Goal: Navigation & Orientation: Find specific page/section

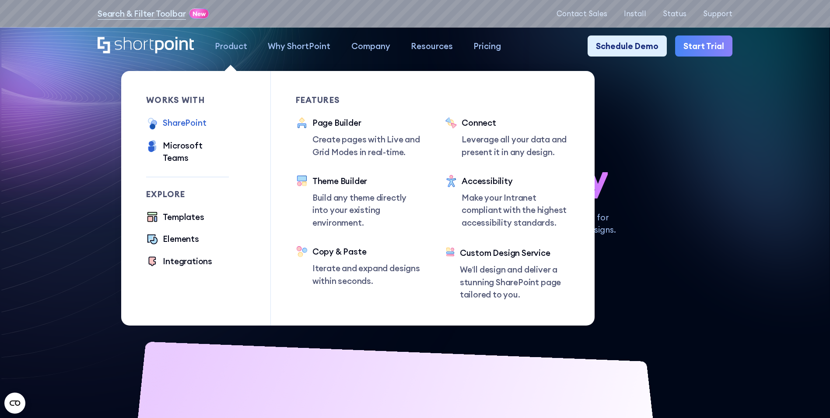
click at [196, 124] on div "SharePoint" at bounding box center [184, 122] width 43 height 12
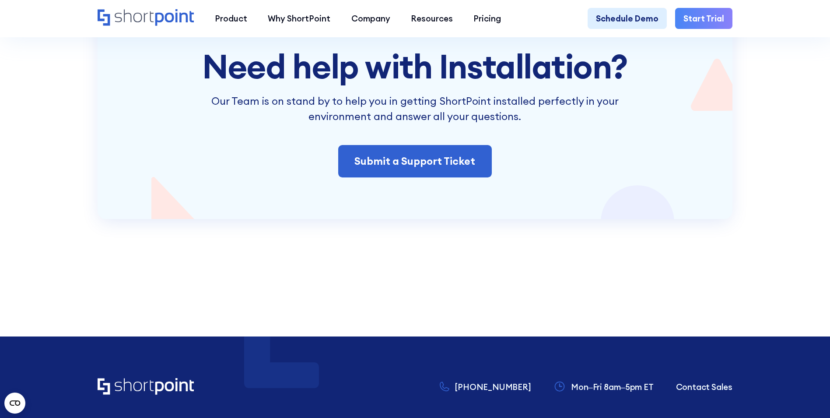
scroll to position [2101, 0]
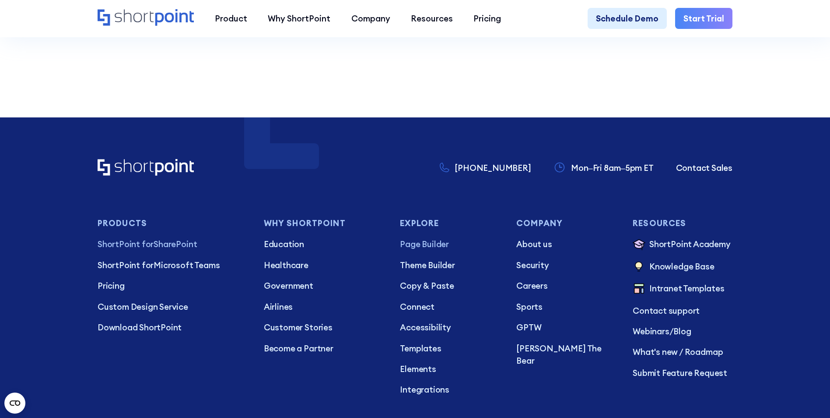
click at [424, 250] on p "Page Builder" at bounding box center [450, 244] width 100 height 12
